Goal: Information Seeking & Learning: Learn about a topic

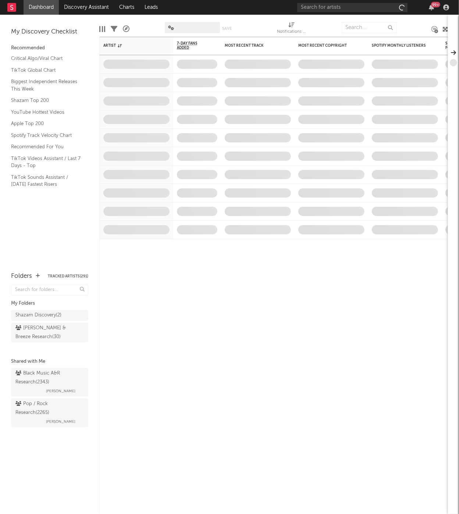
click at [341, 1] on div "99 +" at bounding box center [374, 7] width 154 height 15
click at [341, 3] on input "text" at bounding box center [352, 7] width 110 height 9
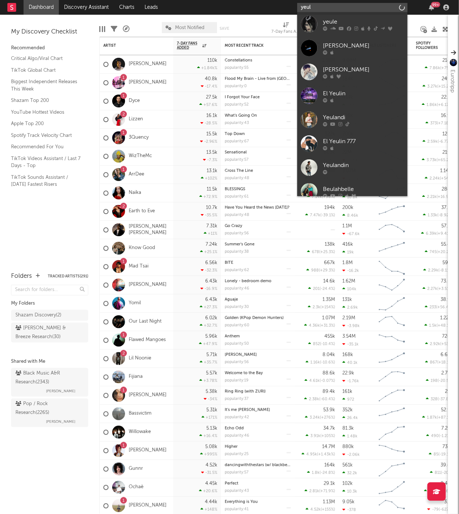
type input "yeule"
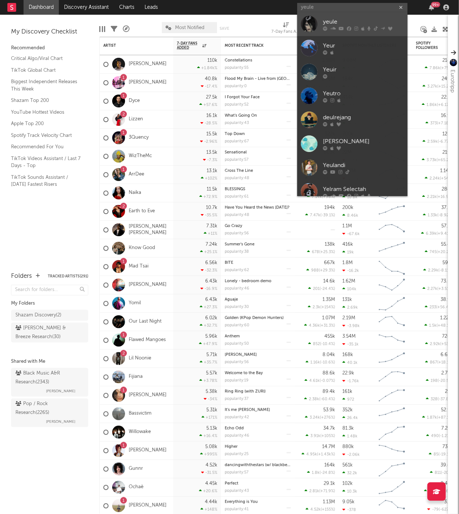
click at [342, 21] on div "yeule" at bounding box center [363, 22] width 81 height 9
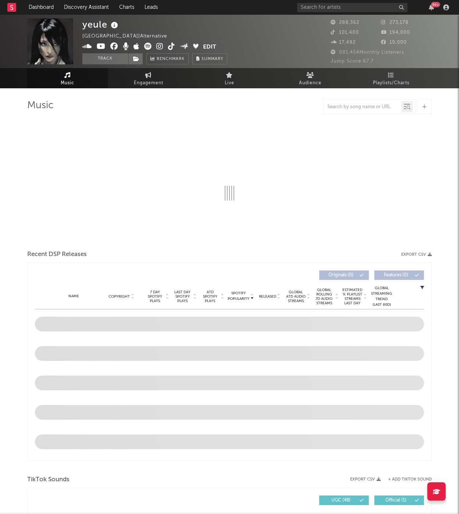
select select "6m"
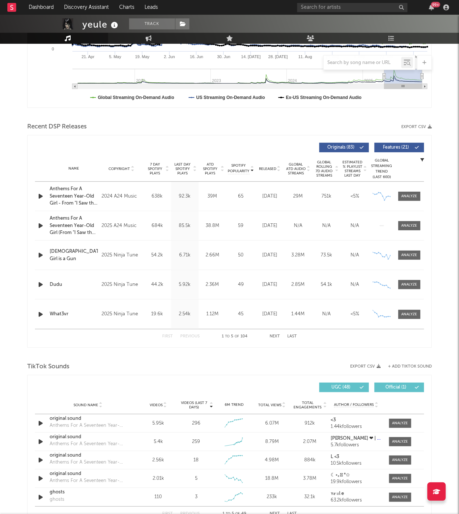
scroll to position [187, 0]
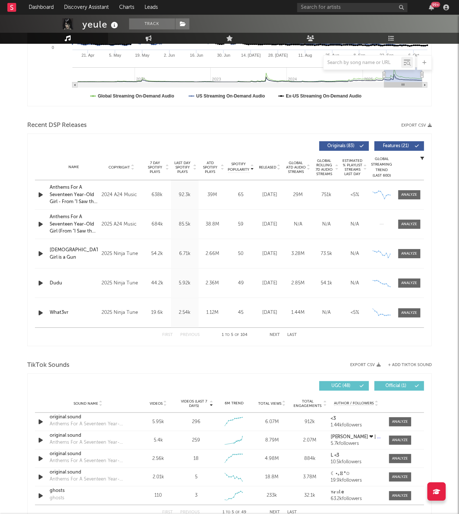
click at [271, 159] on div "Name Copyright Label Album Names Composer Names 7 Day Spotify Plays Last Day Sp…" at bounding box center [229, 167] width 389 height 26
click at [271, 165] on span "Released" at bounding box center [267, 167] width 17 height 4
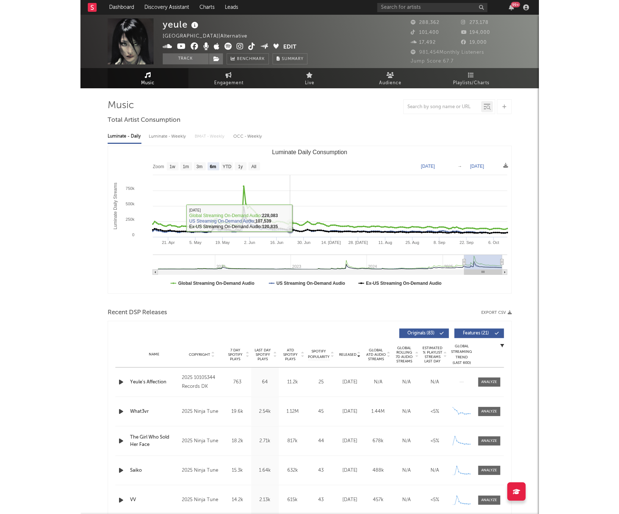
scroll to position [0, 0]
